Goal: Task Accomplishment & Management: Manage account settings

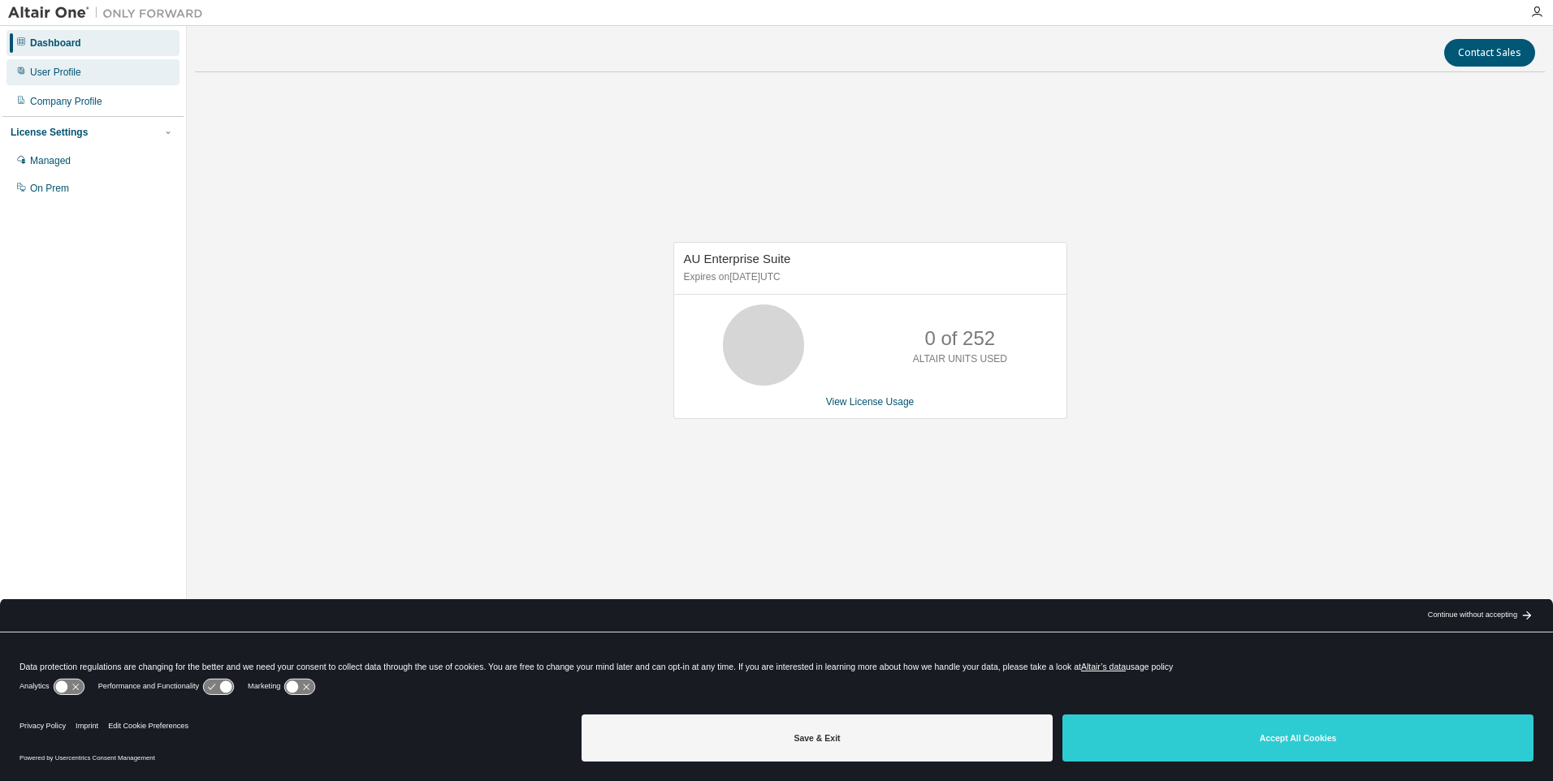
click at [65, 79] on div "User Profile" at bounding box center [92, 72] width 173 height 26
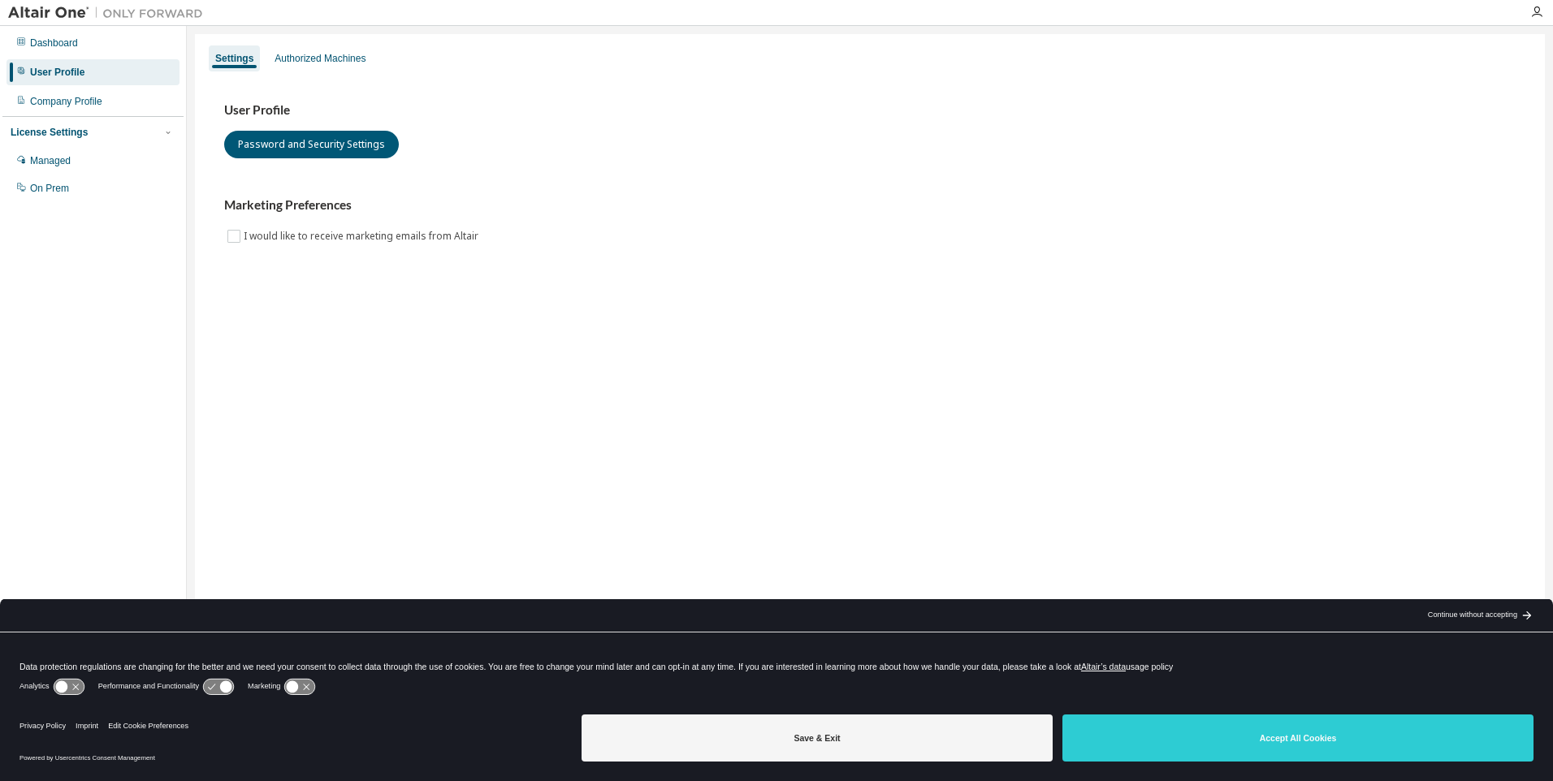
click at [65, 57] on div "Dashboard User Profile Company Profile License Settings Managed On Prem" at bounding box center [92, 115] width 181 height 175
